Goal: Information Seeking & Learning: Stay updated

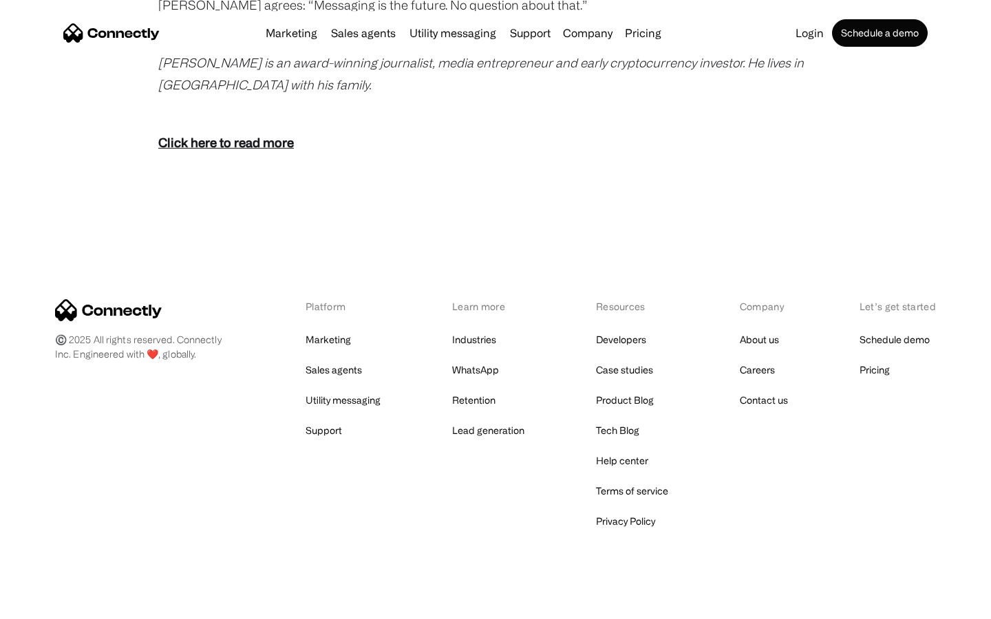
scroll to position [2723, 0]
